Goal: Information Seeking & Learning: Learn about a topic

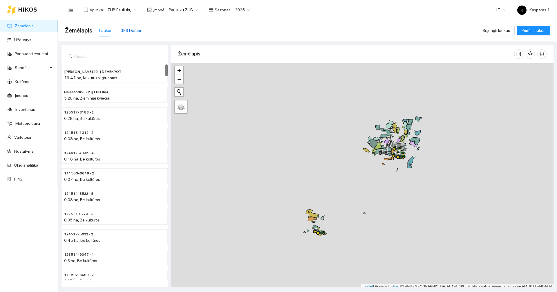
click at [134, 29] on div "GPS Darbai" at bounding box center [130, 30] width 21 height 6
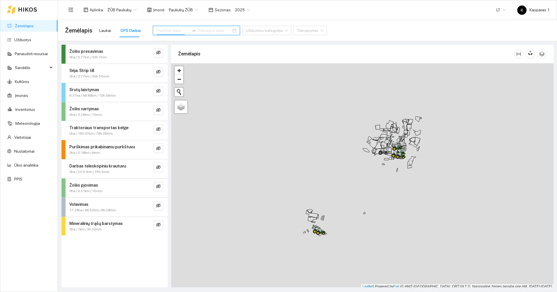
click at [169, 30] on input at bounding box center [172, 30] width 33 height 6
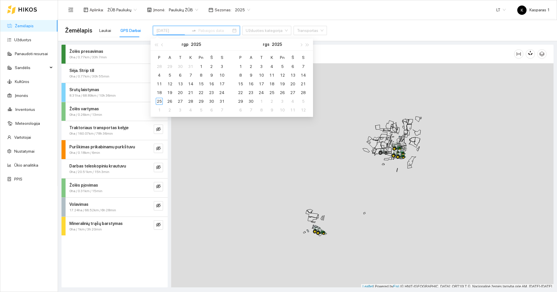
type input "2025-08-11"
type input "2025-08-04"
click at [161, 76] on div "4" at bounding box center [159, 75] width 7 height 7
type input "2025-08-11"
click at [160, 85] on div "11" at bounding box center [159, 83] width 7 height 7
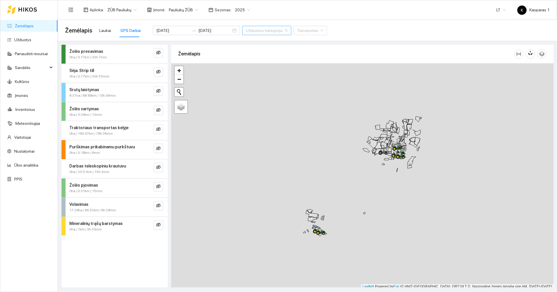
click at [260, 34] on input "search" at bounding box center [265, 30] width 38 height 9
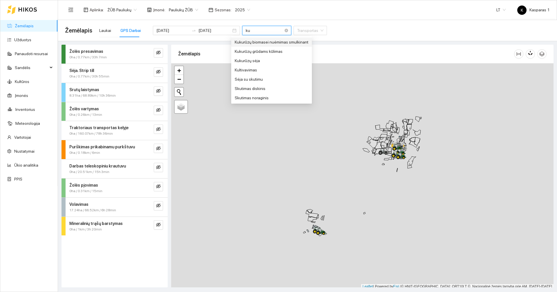
type input "k"
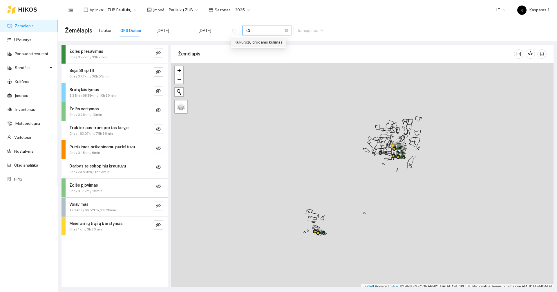
type input "k"
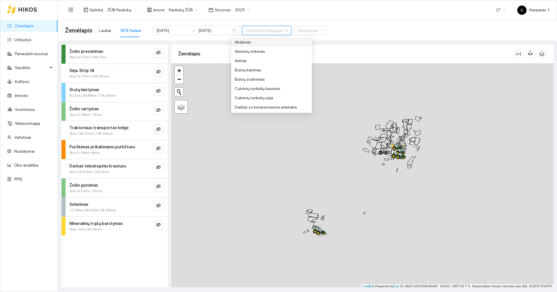
type input "d"
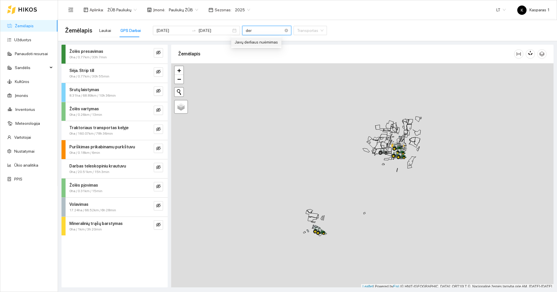
type input "derl"
click at [265, 39] on div "Javų derliaus nuėmimas" at bounding box center [256, 42] width 43 height 6
click at [267, 43] on div "Javų derliaus nuėmimas" at bounding box center [256, 42] width 43 height 6
click at [263, 43] on div "Javų derliaus nuėmimas" at bounding box center [256, 42] width 43 height 6
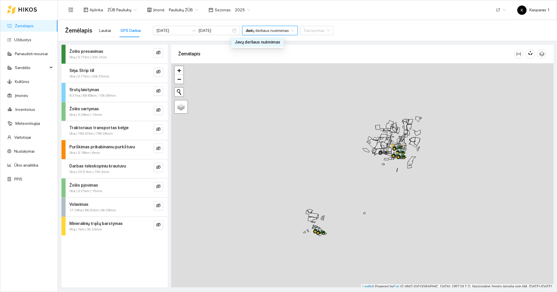
click at [263, 44] on div "Javų derliaus nuėmimas" at bounding box center [258, 42] width 46 height 6
click at [263, 44] on body "Žemėlapis Užduotys Panaudoti resursai Sandėlis Kultūros Įmonės Inventorius Mete…" at bounding box center [278, 146] width 557 height 292
click at [264, 50] on div "Žemėlapis" at bounding box center [346, 54] width 336 height 17
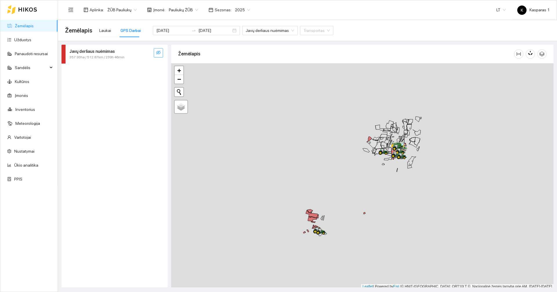
click at [160, 52] on icon "eye-invisible" at bounding box center [158, 52] width 5 height 5
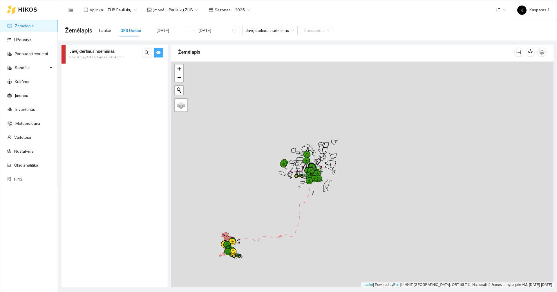
drag, startPoint x: 359, startPoint y: 165, endPoint x: 251, endPoint y: 197, distance: 111.9
click at [256, 195] on div at bounding box center [362, 175] width 383 height 226
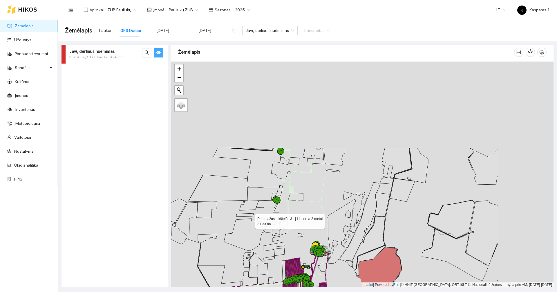
drag, startPoint x: 326, startPoint y: 132, endPoint x: 254, endPoint y: 216, distance: 111.2
click at [251, 220] on icon at bounding box center [245, 235] width 43 height 32
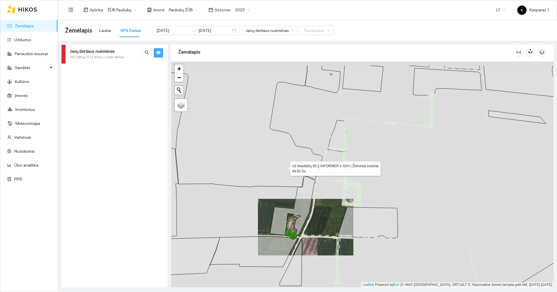
drag, startPoint x: 313, startPoint y: 134, endPoint x: 247, endPoint y: 239, distance: 124.5
click at [247, 187] on icon at bounding box center [217, 126] width 212 height 122
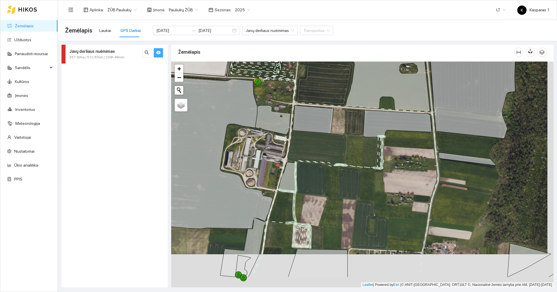
drag, startPoint x: 320, startPoint y: 195, endPoint x: 305, endPoint y: 113, distance: 83.3
click at [305, 113] on div at bounding box center [362, 175] width 383 height 226
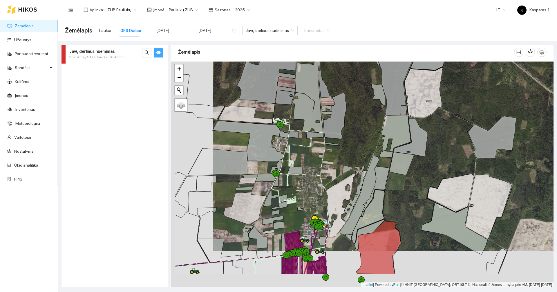
drag, startPoint x: 248, startPoint y: 228, endPoint x: 290, endPoint y: 192, distance: 55.4
click at [290, 192] on div at bounding box center [362, 175] width 383 height 226
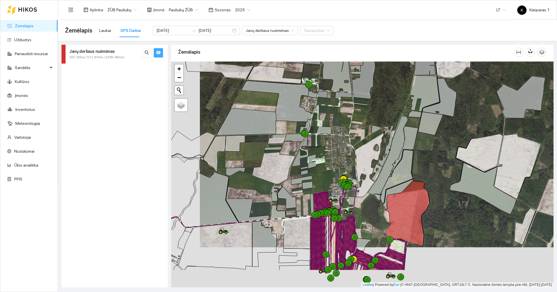
drag, startPoint x: 286, startPoint y: 218, endPoint x: 326, endPoint y: 157, distance: 73.0
click at [326, 159] on div at bounding box center [362, 175] width 383 height 226
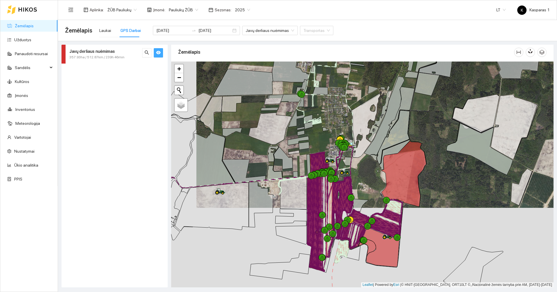
drag, startPoint x: 323, startPoint y: 160, endPoint x: 299, endPoint y: 130, distance: 37.4
click at [301, 131] on div at bounding box center [362, 175] width 383 height 226
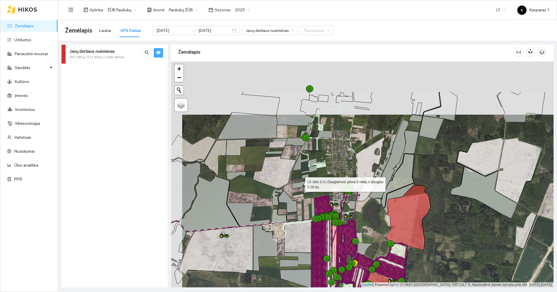
drag, startPoint x: 285, startPoint y: 134, endPoint x: 300, endPoint y: 183, distance: 51.1
click at [300, 183] on icon at bounding box center [302, 184] width 21 height 9
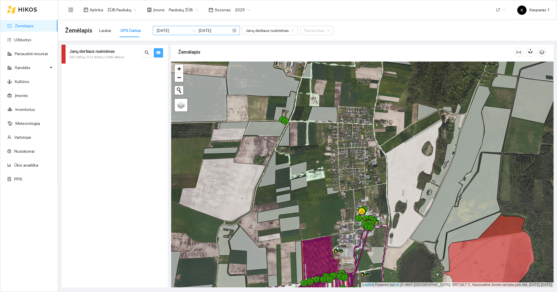
click at [213, 32] on input "2025-08-11" at bounding box center [215, 30] width 33 height 6
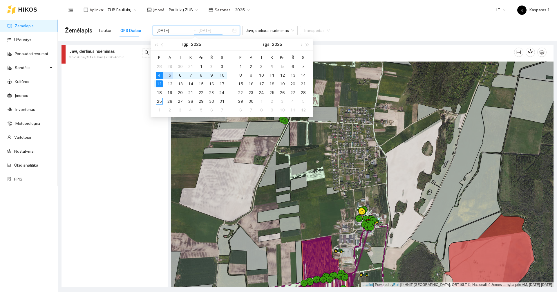
type input "2025-08-11"
click at [176, 30] on input "2025-08-04" at bounding box center [172, 30] width 33 height 6
type input "[DATE]"
click at [168, 73] on div "5" at bounding box center [169, 75] width 7 height 7
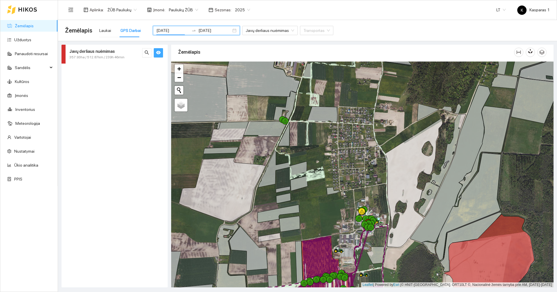
click at [168, 73] on div "Javų derliaus nuėmimas 357.93ha / 512.87km / 239h 46min" at bounding box center [115, 166] width 110 height 243
click at [213, 28] on input "2025-08-11" at bounding box center [215, 30] width 33 height 6
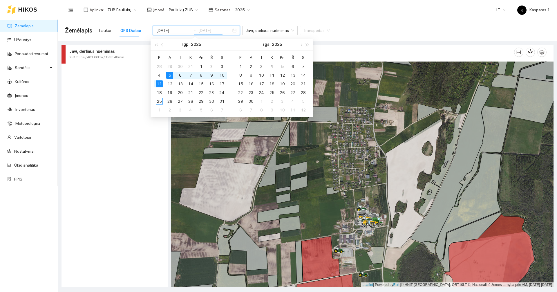
type input "[DATE]"
click at [170, 75] on div "5" at bounding box center [169, 75] width 7 height 7
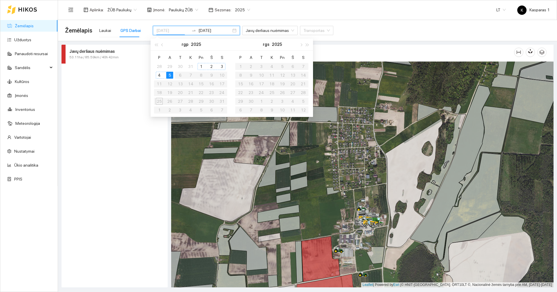
type input "[DATE]"
click at [142, 108] on div "Javų derliaus nuėmimas 53.11ha / 85.59km / 40h 42min" at bounding box center [115, 166] width 106 height 243
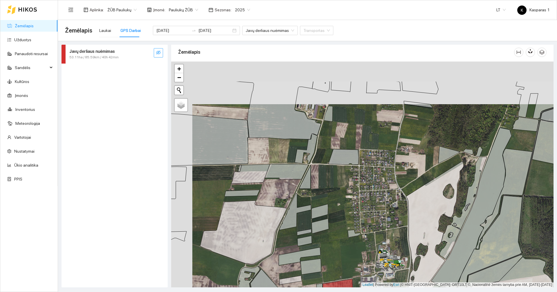
drag, startPoint x: 301, startPoint y: 134, endPoint x: 320, endPoint y: 203, distance: 71.9
click at [320, 203] on div at bounding box center [362, 175] width 383 height 226
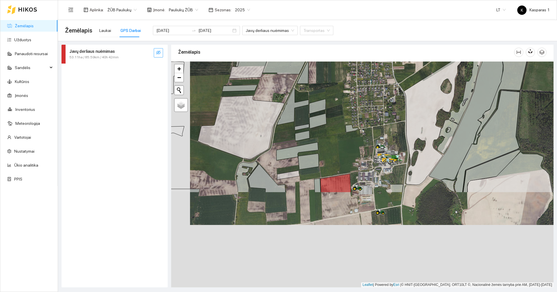
drag, startPoint x: 334, startPoint y: 207, endPoint x: 330, endPoint y: 86, distance: 121.4
click at [330, 86] on div at bounding box center [362, 175] width 383 height 226
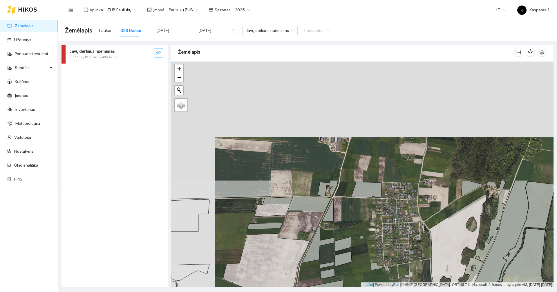
drag, startPoint x: 330, startPoint y: 86, endPoint x: 353, endPoint y: 228, distance: 144.3
click at [353, 228] on div at bounding box center [362, 175] width 383 height 226
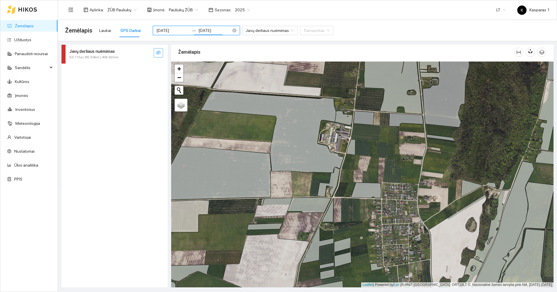
click at [210, 30] on input "[DATE]" at bounding box center [215, 30] width 33 height 6
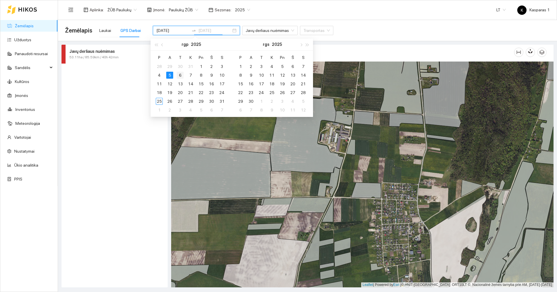
type input "[DATE]"
click at [177, 75] on td "6" at bounding box center [180, 75] width 10 height 9
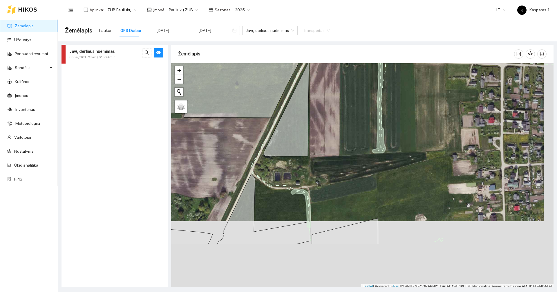
click at [327, 92] on div at bounding box center [362, 176] width 383 height 226
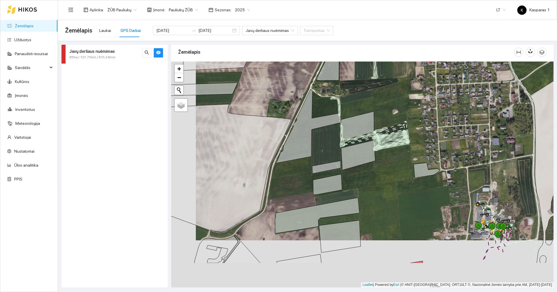
drag, startPoint x: 321, startPoint y: 152, endPoint x: 358, endPoint y: 76, distance: 84.5
click at [358, 76] on div at bounding box center [362, 175] width 383 height 226
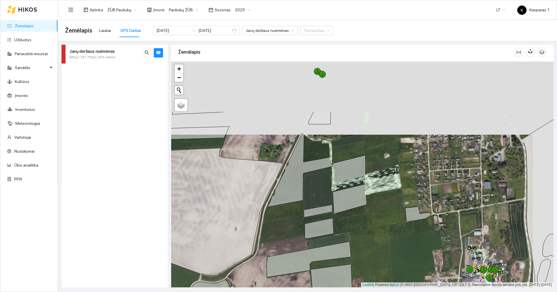
drag, startPoint x: 307, startPoint y: 140, endPoint x: 286, endPoint y: 213, distance: 76.4
click at [286, 213] on div at bounding box center [362, 175] width 383 height 226
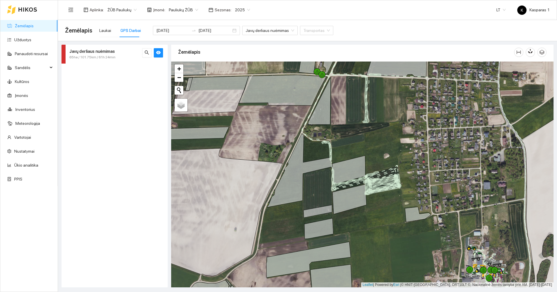
drag, startPoint x: 358, startPoint y: 96, endPoint x: 337, endPoint y: 176, distance: 83.3
click at [337, 176] on div at bounding box center [362, 175] width 383 height 226
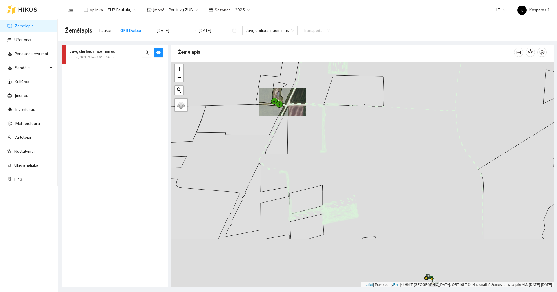
drag, startPoint x: 334, startPoint y: 205, endPoint x: 313, endPoint y: 136, distance: 72.5
click at [313, 136] on div at bounding box center [362, 175] width 383 height 226
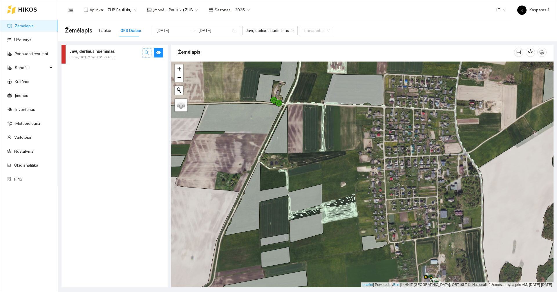
click at [146, 51] on icon "search" at bounding box center [147, 53] width 4 height 4
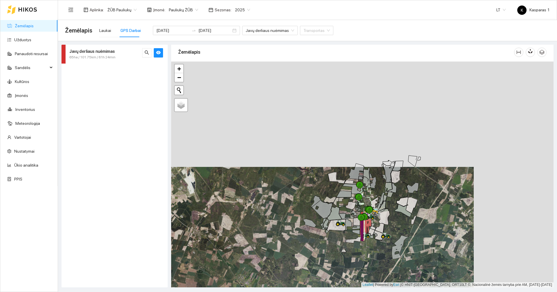
drag, startPoint x: 275, startPoint y: 88, endPoint x: 167, endPoint y: 218, distance: 168.9
click at [167, 218] on div "Javų derliaus nuėmimas 65ha / 101.75km / 61h 24min Žemėlapis" at bounding box center [305, 164] width 499 height 246
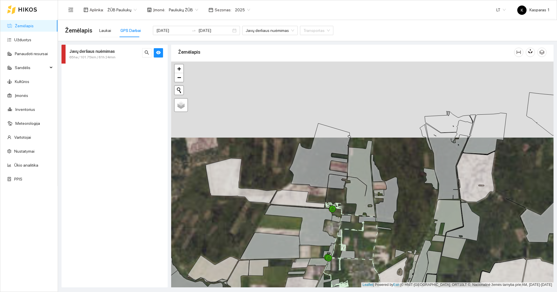
click at [106, 59] on span "65ha / 101.75km / 61h 24min" at bounding box center [92, 58] width 46 height 6
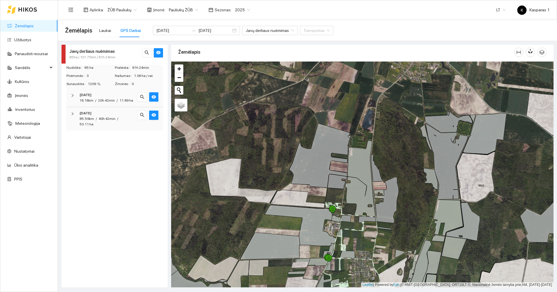
click at [108, 112] on div "[DATE]" at bounding box center [107, 114] width 54 height 6
click at [154, 172] on icon "eye" at bounding box center [153, 173] width 3 height 3
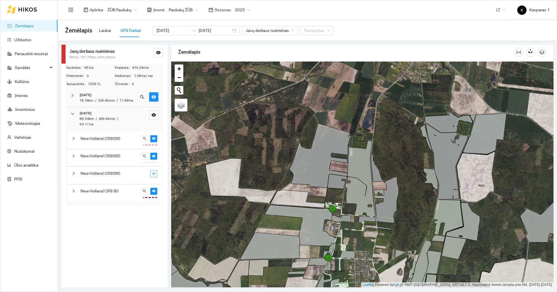
click at [154, 172] on icon "eye-invisible" at bounding box center [153, 173] width 3 height 3
click at [152, 116] on icon "eye" at bounding box center [154, 115] width 5 height 5
click at [154, 154] on icon "eye-invisible" at bounding box center [153, 155] width 3 height 3
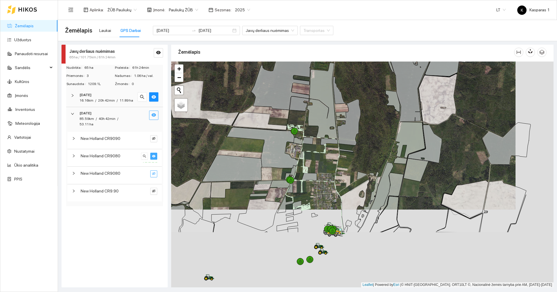
drag, startPoint x: 254, startPoint y: 224, endPoint x: 199, endPoint y: 149, distance: 93.0
click at [216, 145] on div at bounding box center [362, 175] width 383 height 226
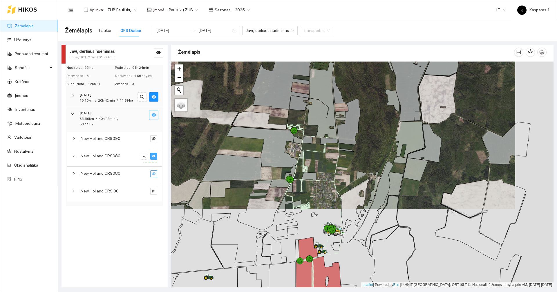
click at [107, 153] on span "New Holland CR9080" at bounding box center [101, 156] width 40 height 6
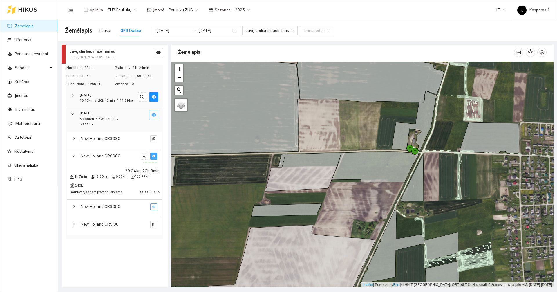
click at [148, 188] on div "00:00 - 20:26" at bounding box center [149, 191] width 19 height 6
click at [148, 190] on span "00:00 - 20:26" at bounding box center [149, 192] width 19 height 4
click at [80, 153] on div "New Holland CR9080" at bounding box center [110, 156] width 62 height 6
click at [144, 154] on span "search" at bounding box center [144, 156] width 3 height 4
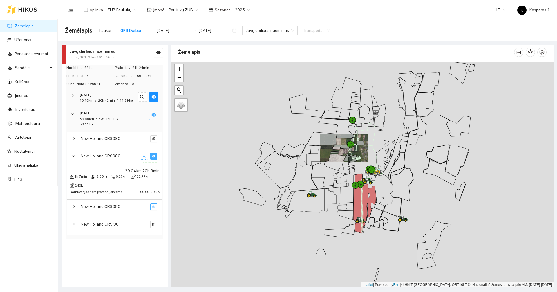
click at [144, 154] on span "search" at bounding box center [144, 156] width 3 height 4
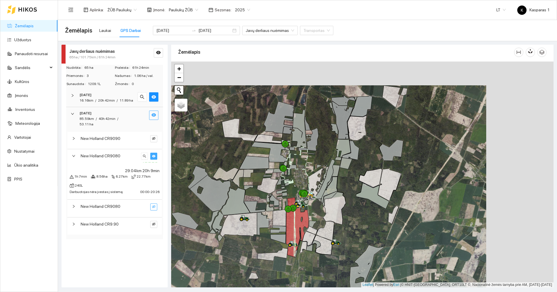
drag, startPoint x: 274, startPoint y: 179, endPoint x: 206, endPoint y: 203, distance: 71.4
click at [206, 203] on icon at bounding box center [210, 193] width 41 height 37
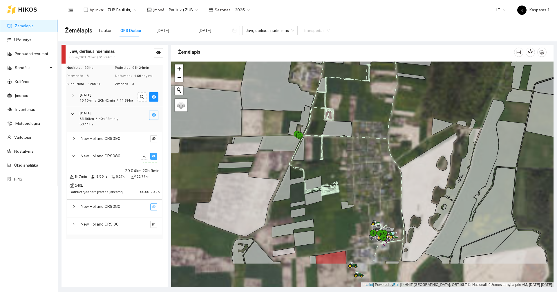
drag, startPoint x: 293, startPoint y: 215, endPoint x: 283, endPoint y: 95, distance: 120.9
click at [283, 96] on div at bounding box center [362, 175] width 383 height 226
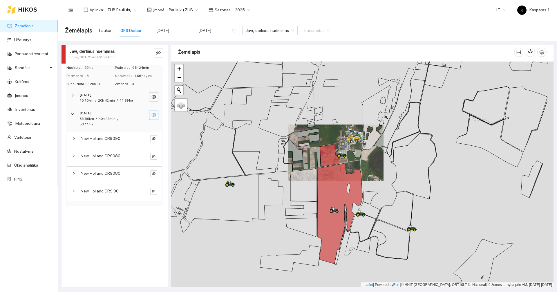
drag, startPoint x: 315, startPoint y: 131, endPoint x: 326, endPoint y: 139, distance: 13.8
click at [326, 139] on div at bounding box center [362, 175] width 383 height 226
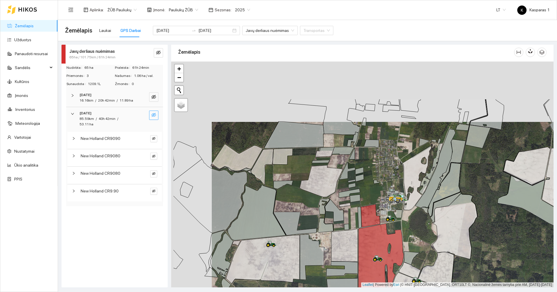
drag, startPoint x: 335, startPoint y: 129, endPoint x: 378, endPoint y: 194, distance: 77.2
click at [378, 194] on div at bounding box center [362, 175] width 383 height 226
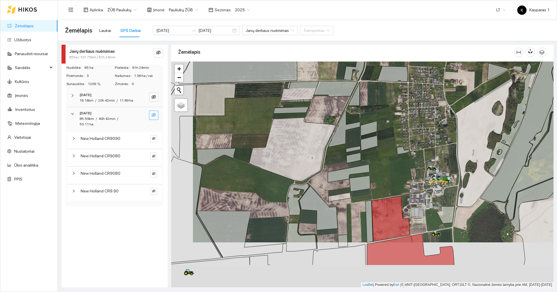
drag, startPoint x: 369, startPoint y: 221, endPoint x: 391, endPoint y: 176, distance: 50.8
click at [391, 176] on div at bounding box center [362, 175] width 383 height 226
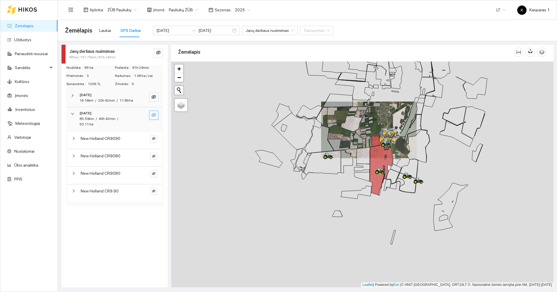
click at [30, 28] on link "Žemėlapis" at bounding box center [24, 26] width 19 height 5
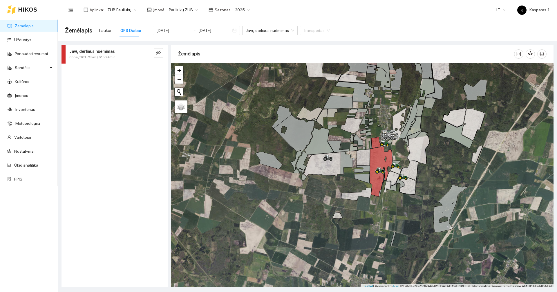
click at [34, 28] on link "Žemėlapis" at bounding box center [24, 26] width 19 height 5
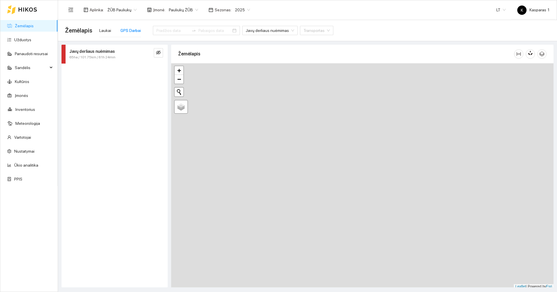
type input "[DATE]"
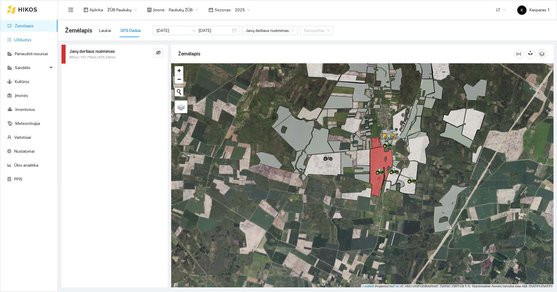
click at [23, 42] on link "Užduotys" at bounding box center [22, 39] width 17 height 5
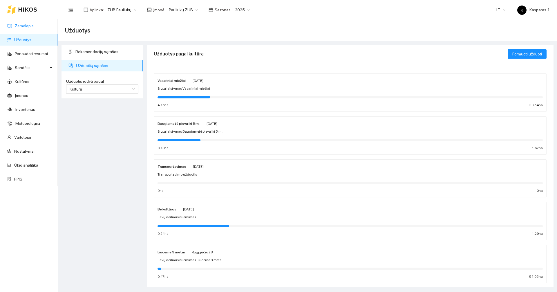
click at [28, 28] on link "Žemėlapis" at bounding box center [24, 26] width 19 height 5
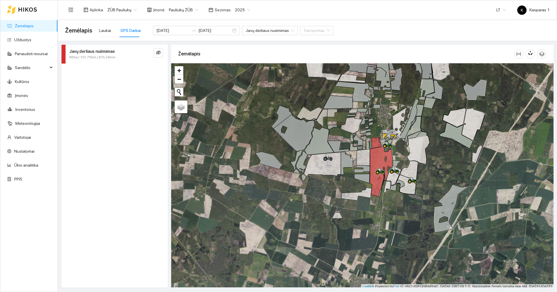
drag, startPoint x: 108, startPoint y: 34, endPoint x: 220, endPoint y: 62, distance: 115.6
click at [108, 34] on div "Laukai" at bounding box center [105, 30] width 12 height 13
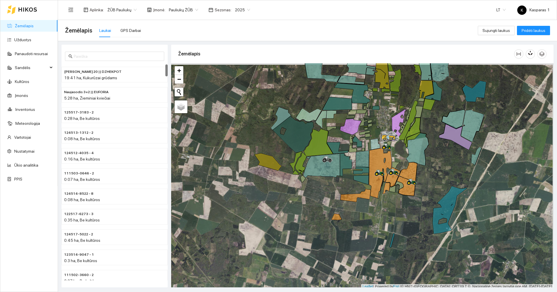
scroll to position [2, 0]
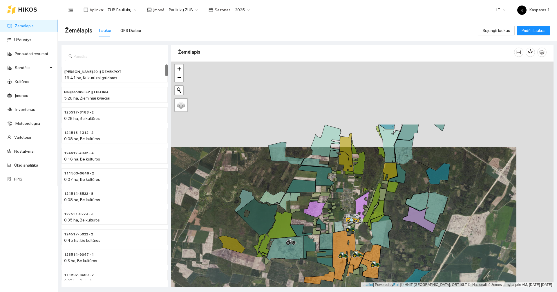
drag, startPoint x: 450, startPoint y: 158, endPoint x: 411, endPoint y: 244, distance: 94.6
click at [413, 244] on div at bounding box center [362, 175] width 383 height 226
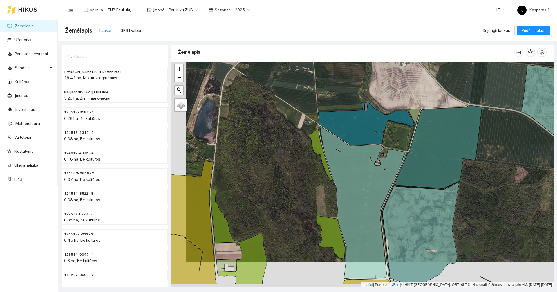
drag, startPoint x: 281, startPoint y: 208, endPoint x: 306, endPoint y: 160, distance: 53.8
click at [306, 160] on div at bounding box center [362, 175] width 383 height 226
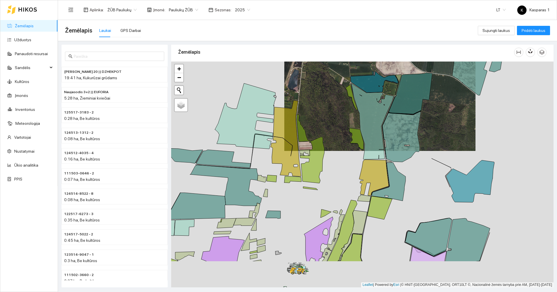
drag, startPoint x: 309, startPoint y: 221, endPoint x: 348, endPoint y: 161, distance: 71.8
click at [348, 161] on div at bounding box center [362, 175] width 383 height 226
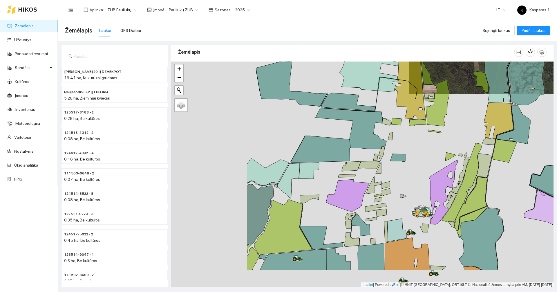
drag, startPoint x: 293, startPoint y: 185, endPoint x: 292, endPoint y: 194, distance: 9.0
click at [402, 147] on div at bounding box center [362, 175] width 383 height 226
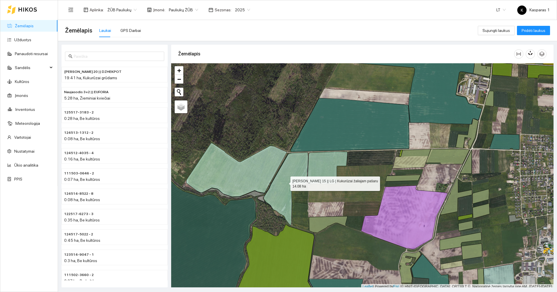
scroll to position [2, 0]
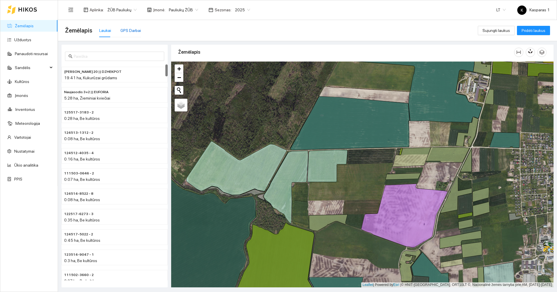
drag, startPoint x: 125, startPoint y: 33, endPoint x: 277, endPoint y: 177, distance: 210.1
click at [125, 32] on div "GPS Darbai" at bounding box center [130, 30] width 21 height 6
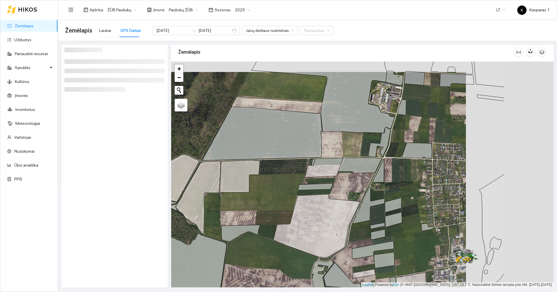
drag, startPoint x: 211, startPoint y: 181, endPoint x: 206, endPoint y: 178, distance: 6.4
click at [209, 180] on icon at bounding box center [198, 197] width 45 height 73
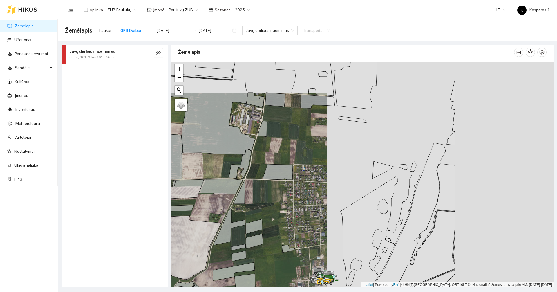
drag, startPoint x: 414, startPoint y: 151, endPoint x: 242, endPoint y: 165, distance: 173.0
click at [263, 166] on icon at bounding box center [278, 171] width 30 height 15
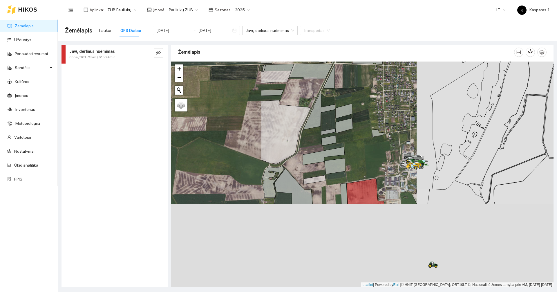
drag, startPoint x: 260, startPoint y: 215, endPoint x: 391, endPoint y: 106, distance: 170.9
click at [391, 106] on div at bounding box center [362, 175] width 383 height 226
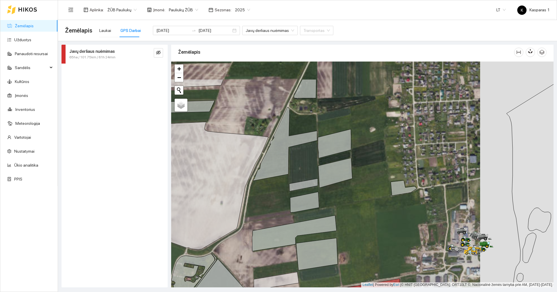
drag, startPoint x: 347, startPoint y: 105, endPoint x: 372, endPoint y: 165, distance: 64.6
click at [376, 165] on div at bounding box center [362, 175] width 383 height 226
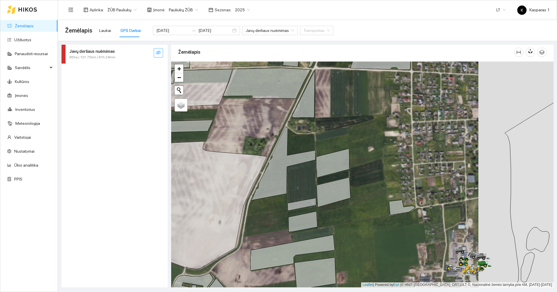
click at [160, 50] on button "button" at bounding box center [158, 52] width 9 height 9
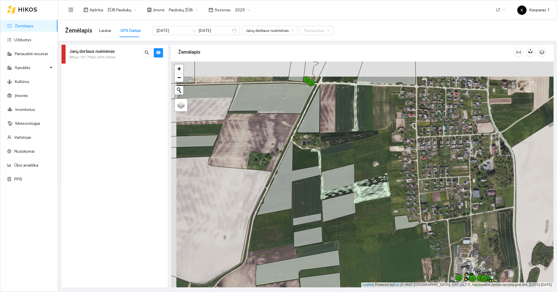
drag, startPoint x: 346, startPoint y: 136, endPoint x: 351, endPoint y: 159, distance: 23.2
click at [351, 159] on div at bounding box center [362, 175] width 383 height 226
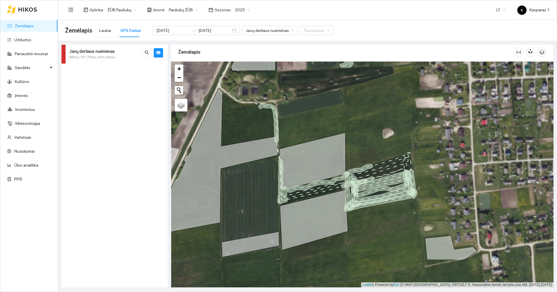
drag, startPoint x: 357, startPoint y: 188, endPoint x: 370, endPoint y: 138, distance: 52.1
click at [370, 138] on div at bounding box center [362, 175] width 383 height 226
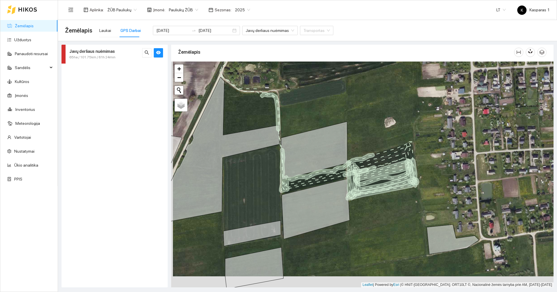
drag, startPoint x: 368, startPoint y: 143, endPoint x: 370, endPoint y: 137, distance: 6.3
click at [370, 137] on div at bounding box center [362, 175] width 383 height 226
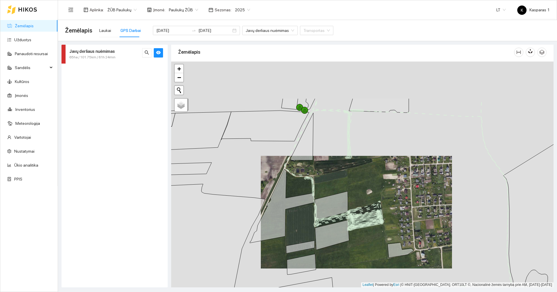
drag, startPoint x: 361, startPoint y: 117, endPoint x: 349, endPoint y: 179, distance: 63.5
click at [349, 179] on div at bounding box center [362, 175] width 383 height 226
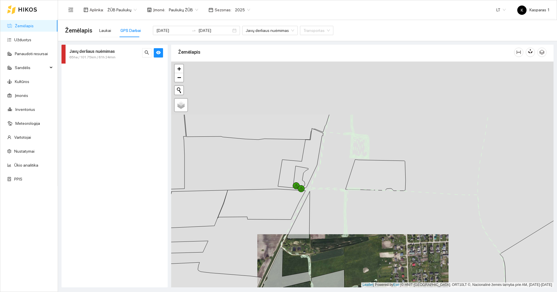
drag, startPoint x: 373, startPoint y: 125, endPoint x: 369, endPoint y: 202, distance: 77.6
click at [369, 202] on div at bounding box center [362, 175] width 383 height 226
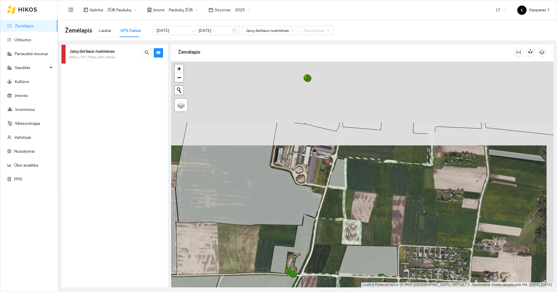
drag, startPoint x: 380, startPoint y: 118, endPoint x: 371, endPoint y: 208, distance: 90.5
click at [371, 208] on div at bounding box center [362, 175] width 383 height 226
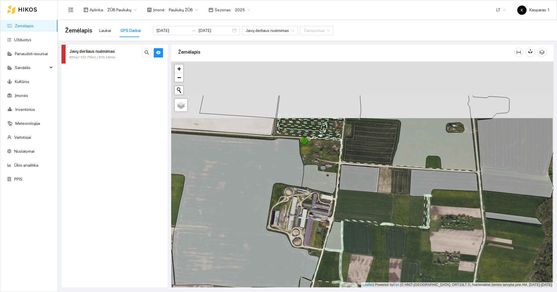
drag, startPoint x: 361, startPoint y: 199, endPoint x: 367, endPoint y: 229, distance: 30.1
click at [366, 228] on div at bounding box center [362, 175] width 383 height 226
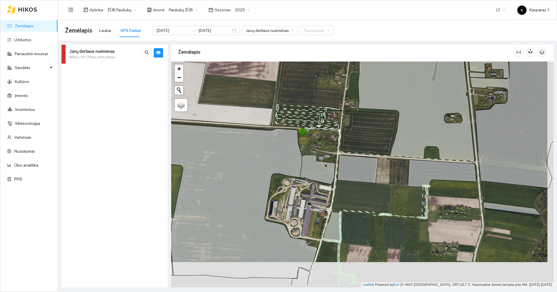
drag, startPoint x: 409, startPoint y: 226, endPoint x: 369, endPoint y: 81, distance: 150.0
click at [368, 63] on div at bounding box center [362, 175] width 383 height 226
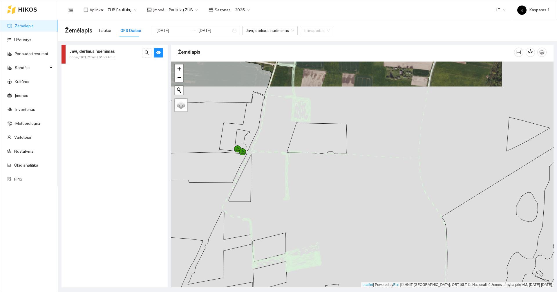
drag, startPoint x: 406, startPoint y: 186, endPoint x: 383, endPoint y: 153, distance: 40.4
click at [383, 153] on div at bounding box center [362, 175] width 383 height 226
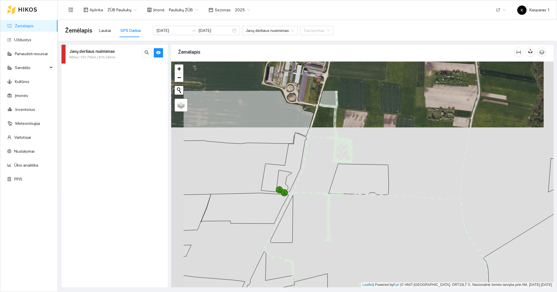
drag, startPoint x: 347, startPoint y: 114, endPoint x: 420, endPoint y: 177, distance: 97.0
click at [420, 177] on div at bounding box center [362, 175] width 383 height 226
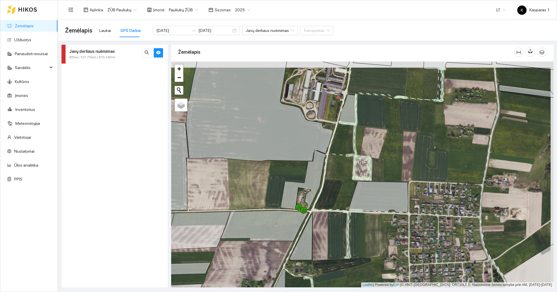
drag, startPoint x: 386, startPoint y: 141, endPoint x: 376, endPoint y: 160, distance: 21.4
click at [376, 160] on div at bounding box center [362, 175] width 383 height 226
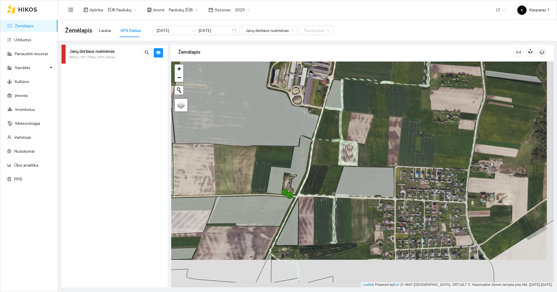
drag, startPoint x: 383, startPoint y: 189, endPoint x: 376, endPoint y: 161, distance: 28.4
click at [376, 161] on div at bounding box center [362, 175] width 383 height 226
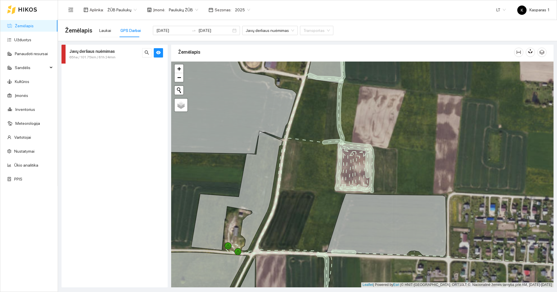
drag, startPoint x: 362, startPoint y: 167, endPoint x: 396, endPoint y: 189, distance: 40.8
click at [396, 189] on div at bounding box center [362, 175] width 383 height 226
